Goal: Check status: Check status

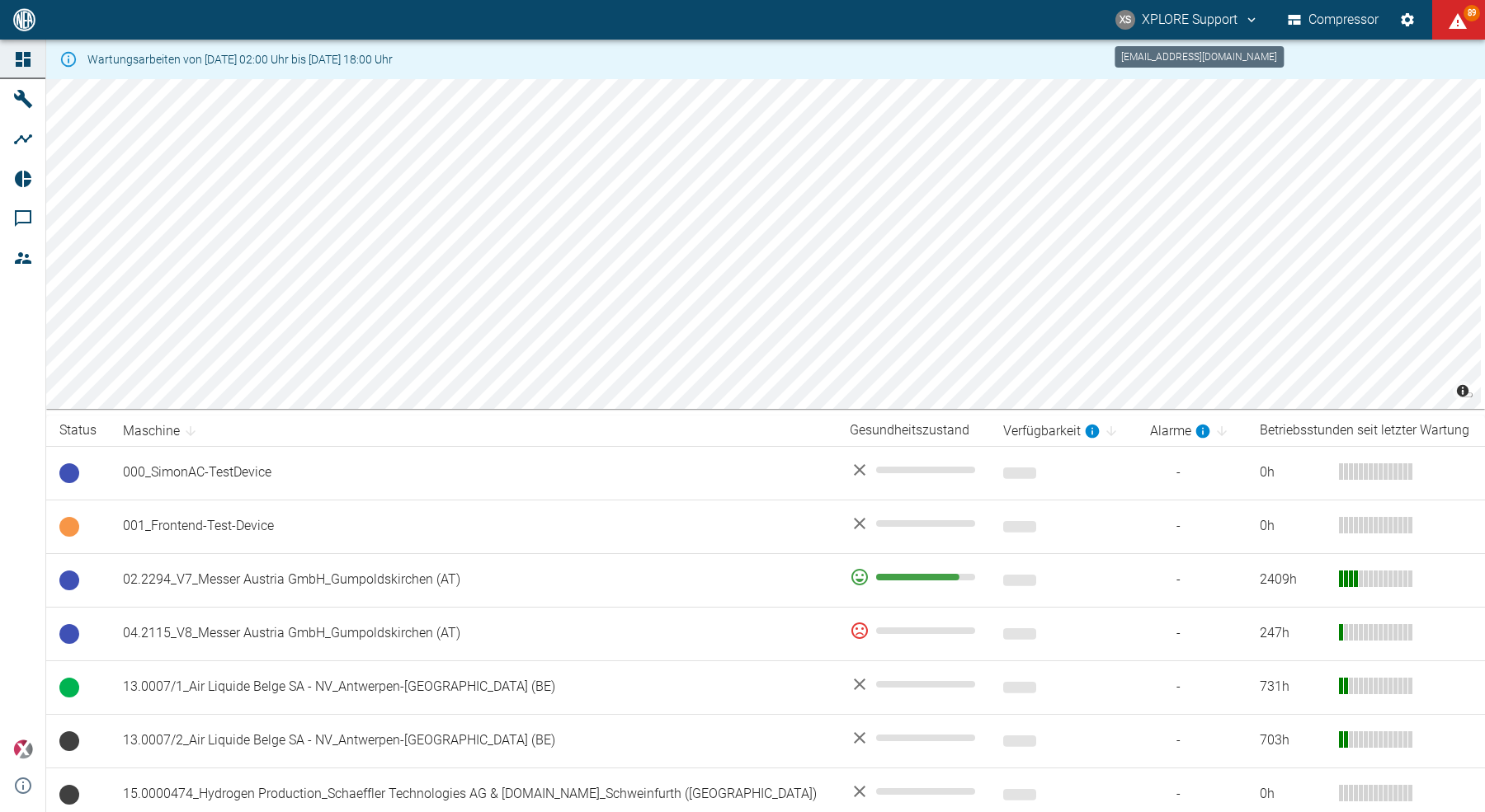
click at [1184, 10] on button "XS XPLORE Support" at bounding box center [1186, 19] width 148 height 29
click at [1179, 59] on li "Ausloggen" at bounding box center [1206, 65] width 113 height 29
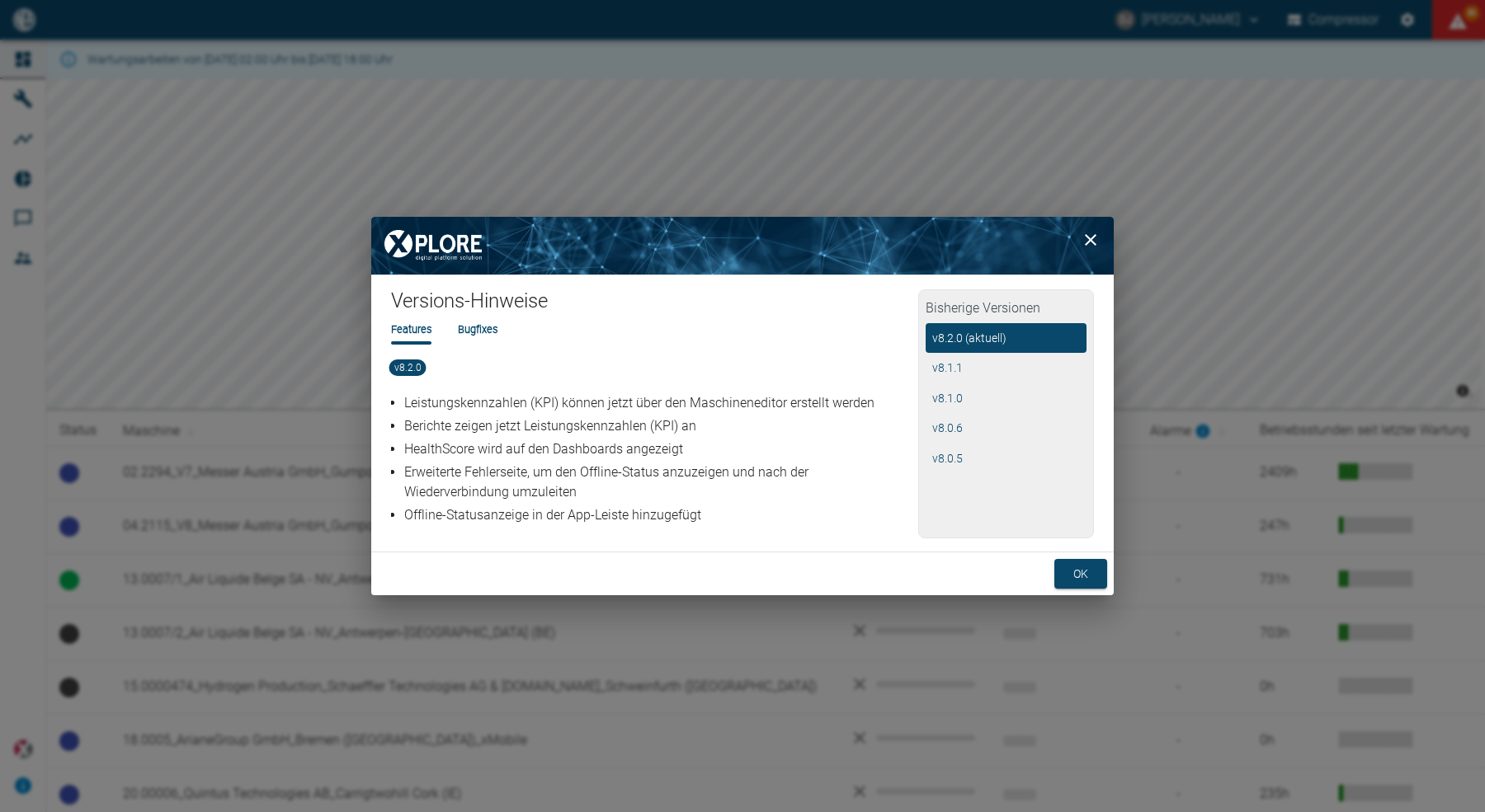
click at [478, 334] on li "Bugfixes" at bounding box center [477, 329] width 40 height 16
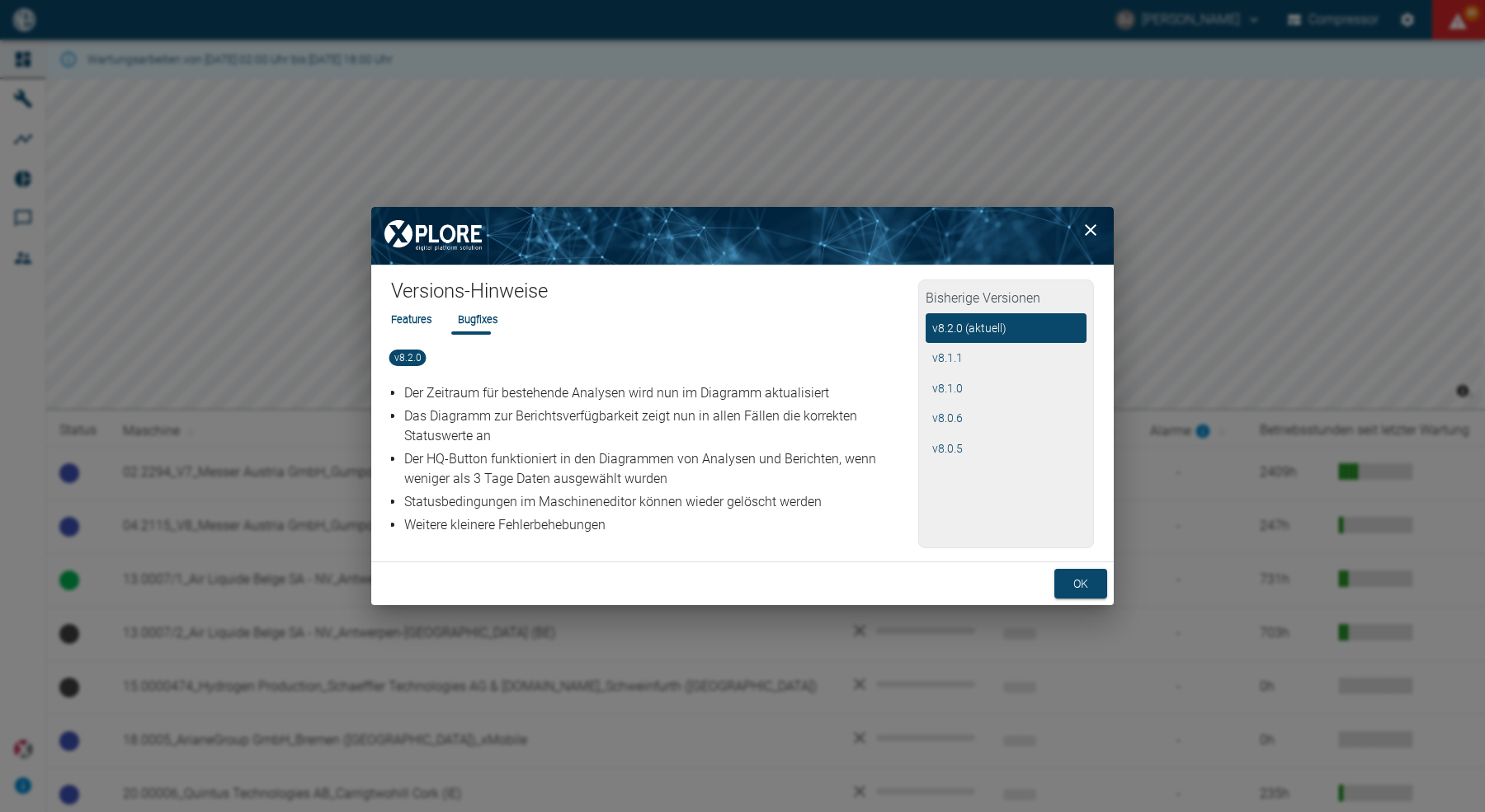
click at [477, 324] on li "Bugfixes" at bounding box center [477, 319] width 40 height 16
click at [412, 324] on li "Features" at bounding box center [411, 319] width 41 height 16
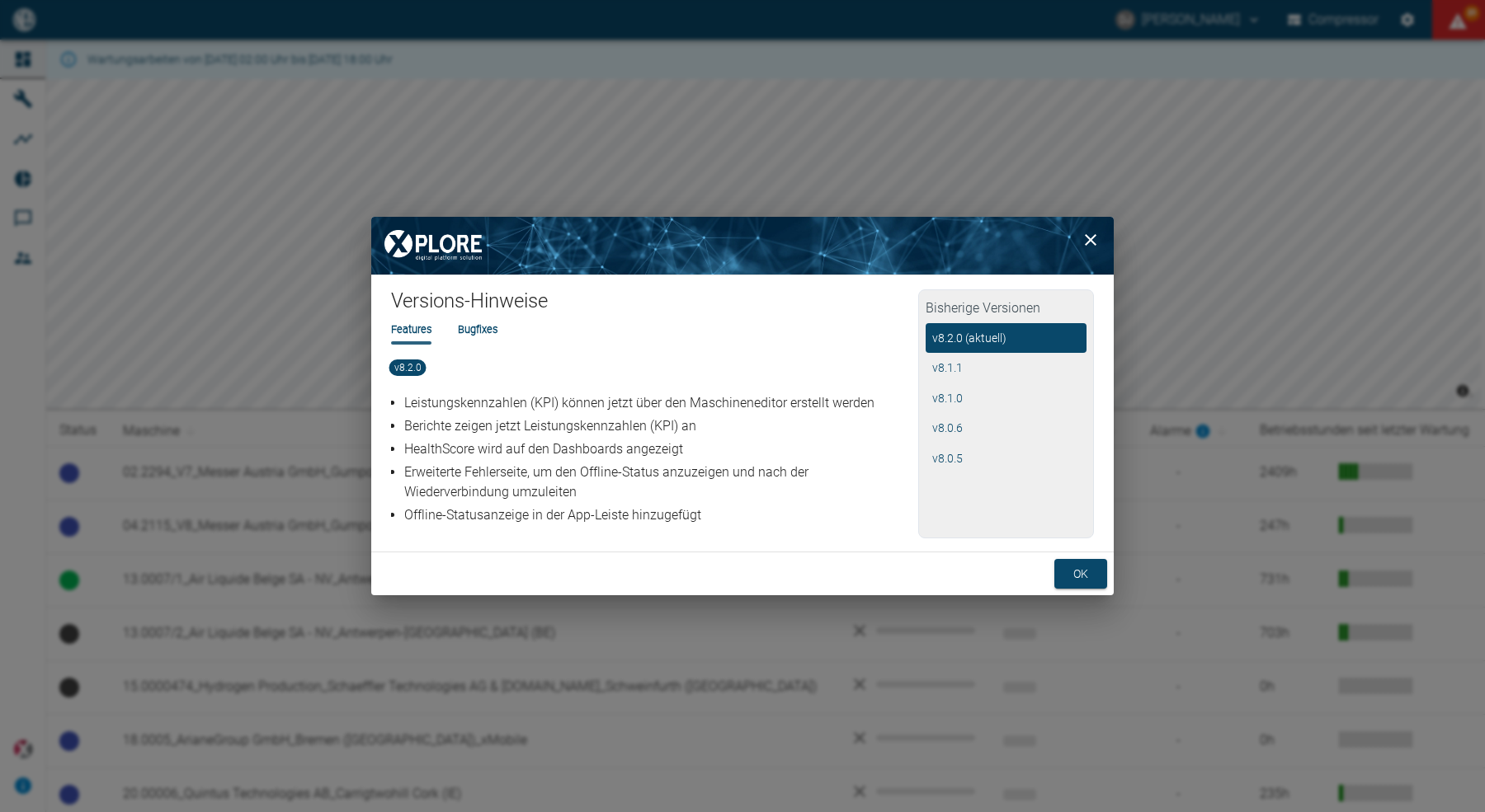
click at [472, 327] on li "Bugfixes" at bounding box center [477, 329] width 40 height 16
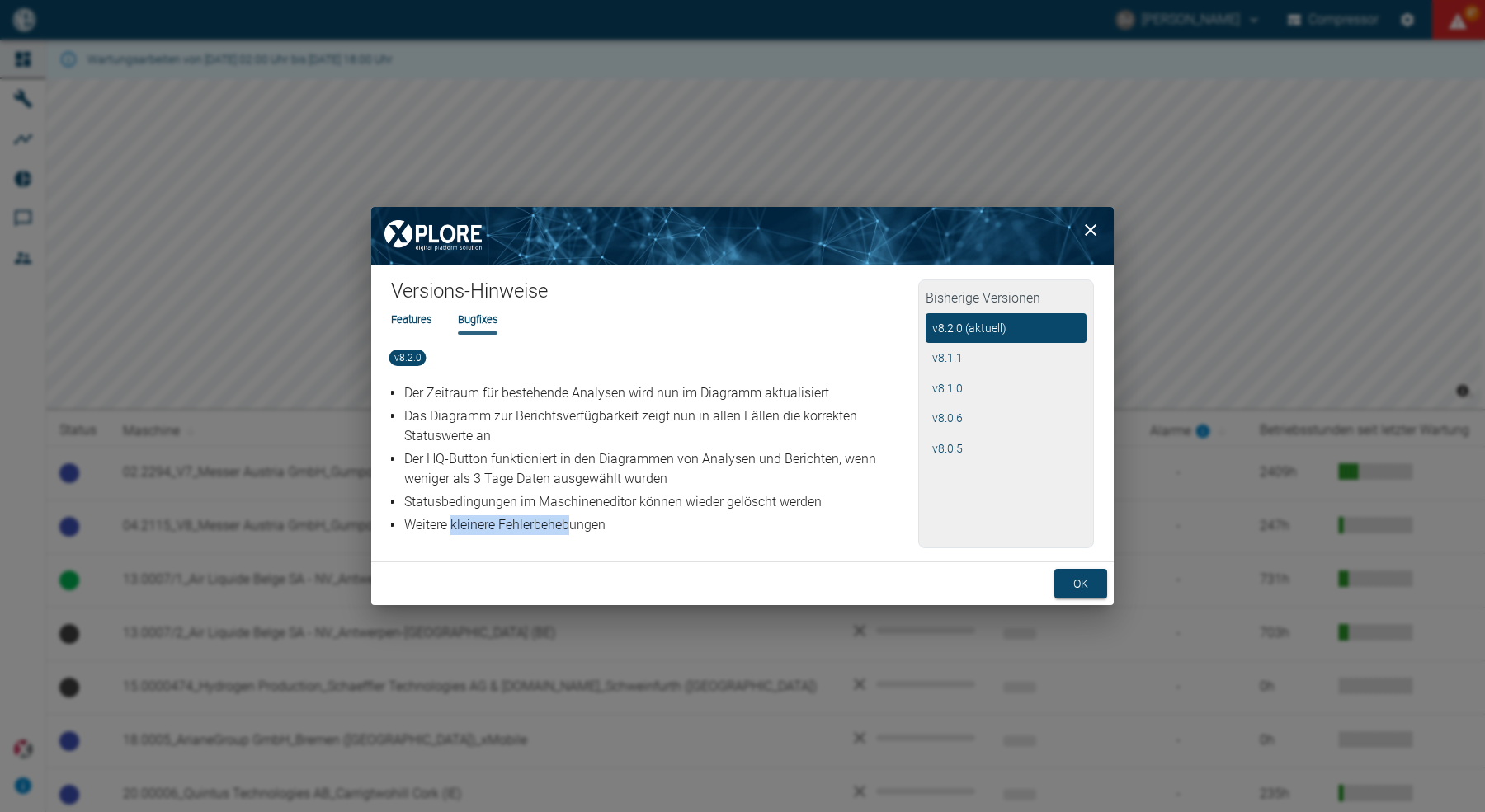
drag, startPoint x: 451, startPoint y: 527, endPoint x: 574, endPoint y: 526, distance: 123.0
click at [574, 526] on p "Weitere kleinere Fehlerbehebungen" at bounding box center [658, 524] width 509 height 19
click at [412, 314] on li "Features" at bounding box center [411, 319] width 41 height 16
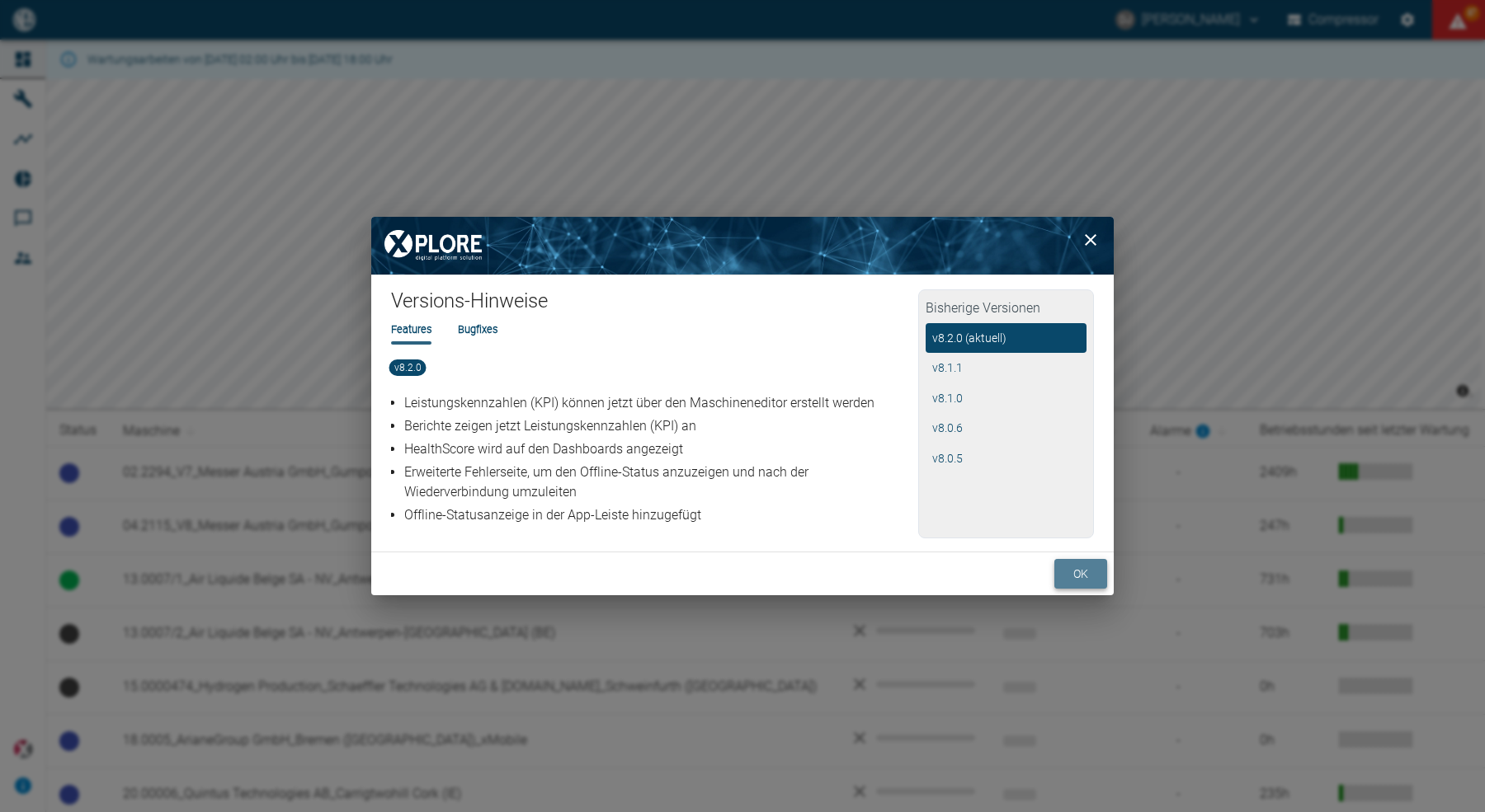
click at [1068, 570] on button "ok" at bounding box center [1080, 574] width 53 height 30
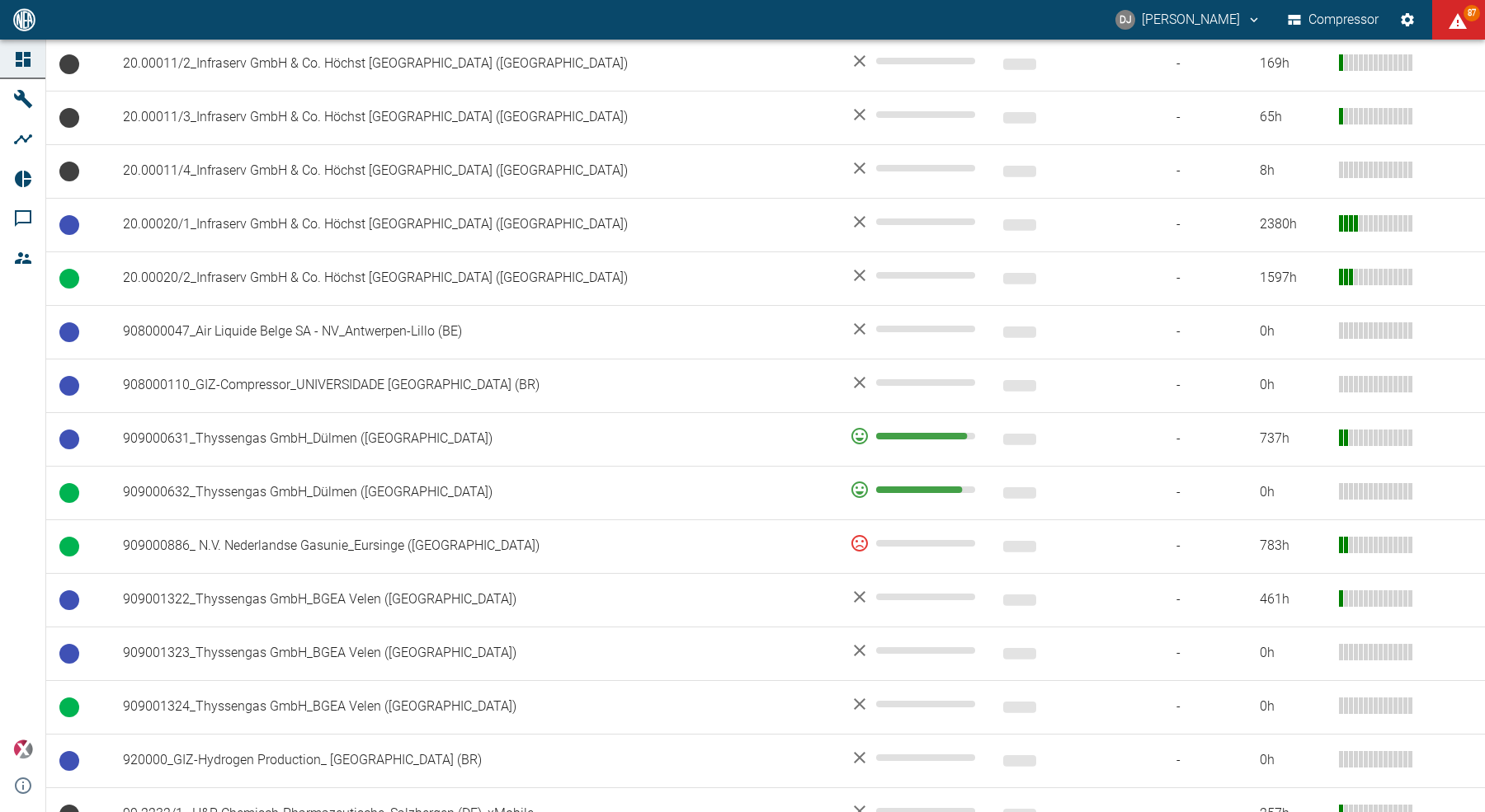
scroll to position [947, 0]
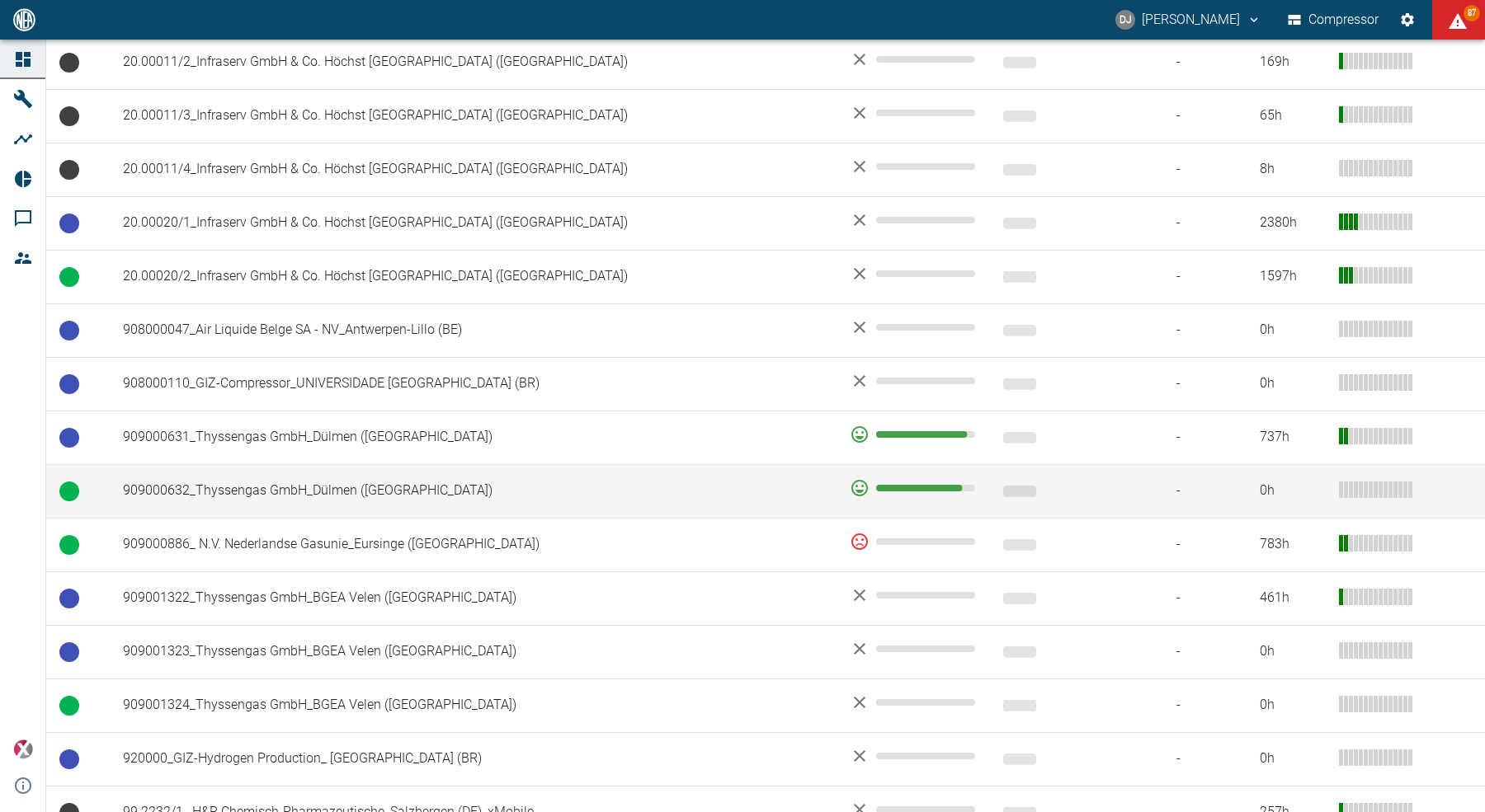
click at [302, 481] on td "909000632_Thyssengas GmbH_Dülmen ([GEOGRAPHIC_DATA])" at bounding box center [473, 491] width 726 height 53
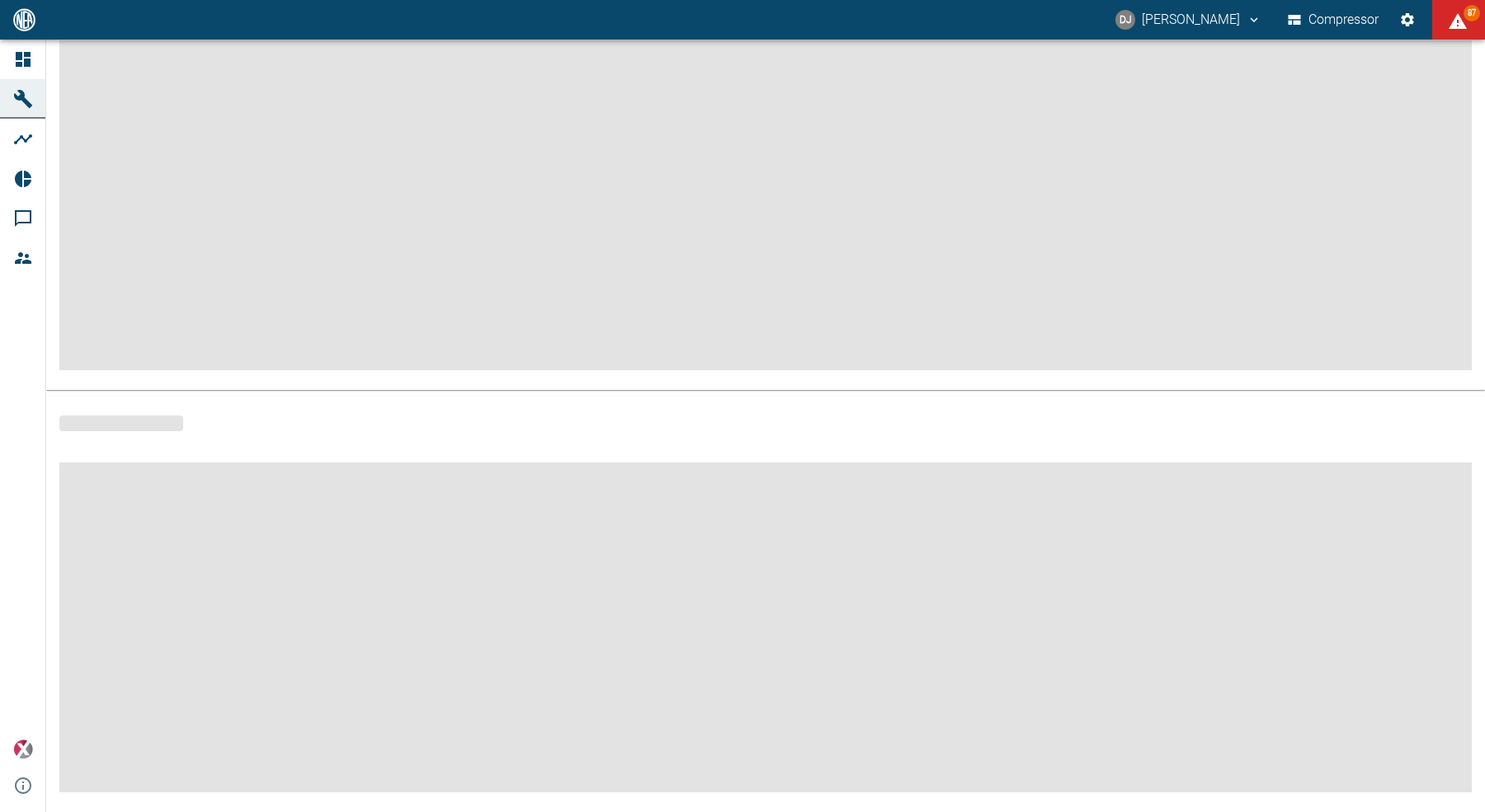
scroll to position [186, 0]
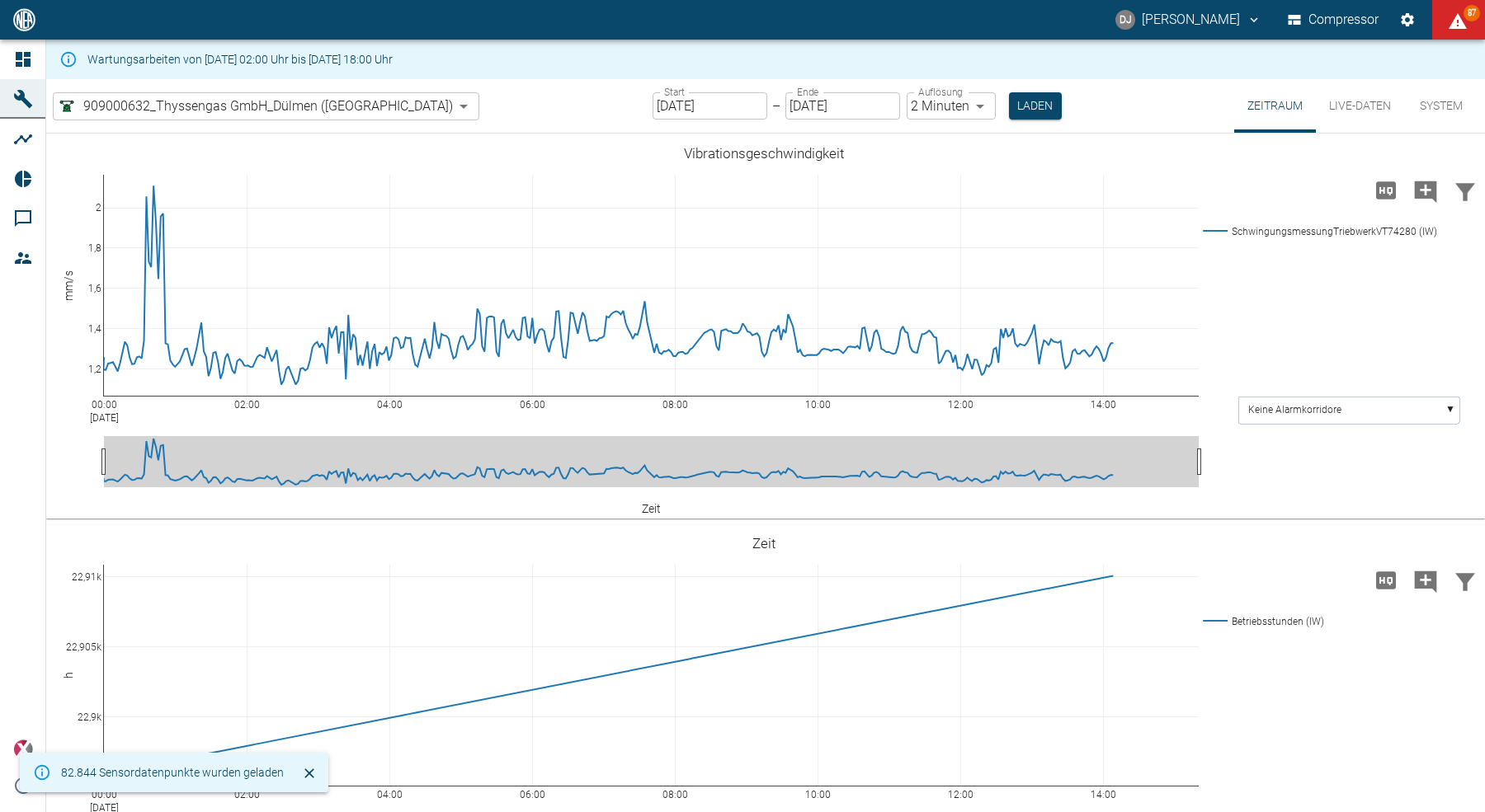
type input "2min"
